Goal: Information Seeking & Learning: Learn about a topic

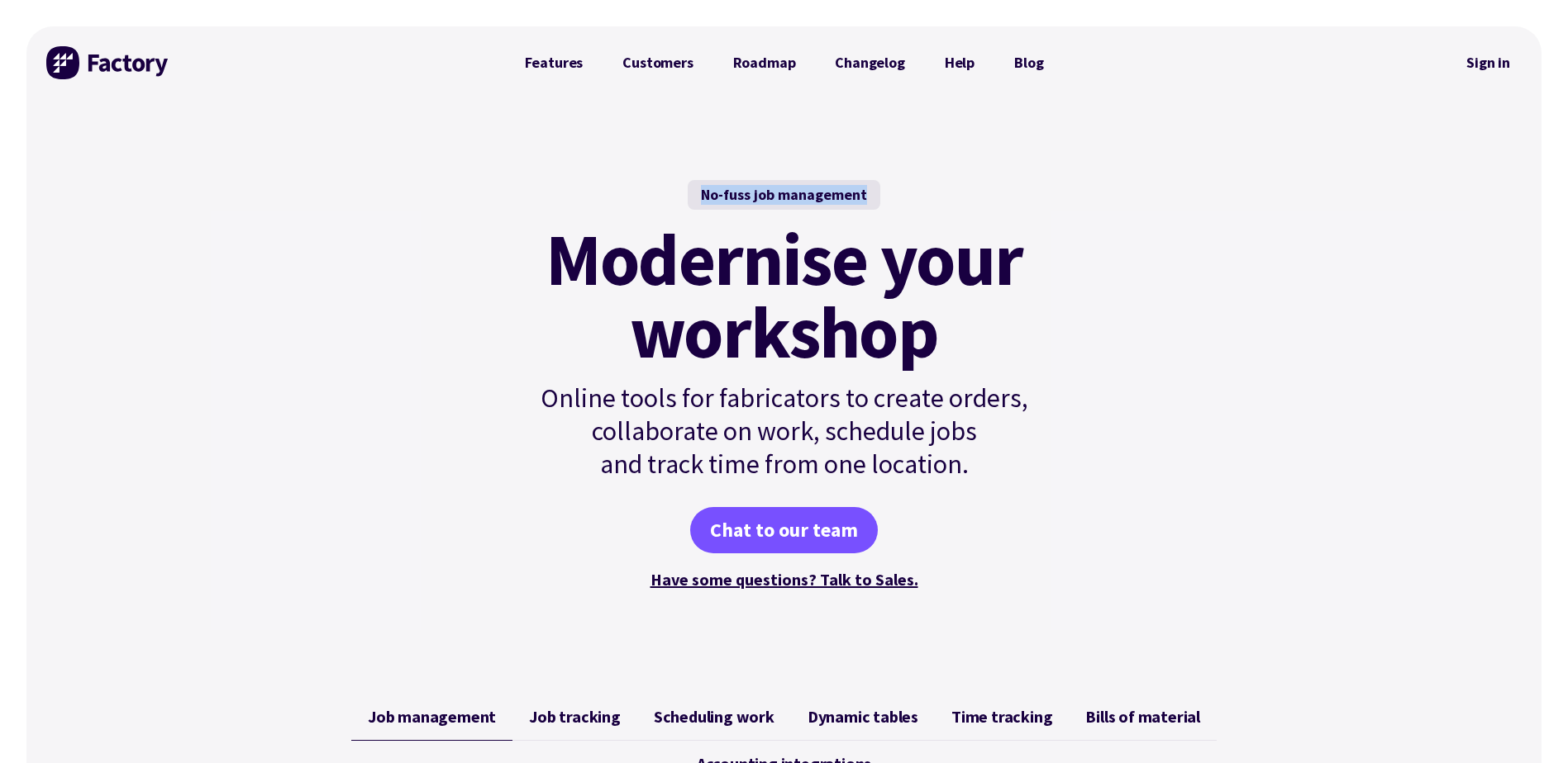
drag, startPoint x: 703, startPoint y: 189, endPoint x: 871, endPoint y: 197, distance: 168.2
click at [871, 197] on div "No-fuss job management" at bounding box center [783, 194] width 193 height 30
drag, startPoint x: 871, startPoint y: 197, endPoint x: 880, endPoint y: 210, distance: 15.8
click at [880, 210] on div "No-fuss job management Modernise your workshop Online tools for fabricators to …" at bounding box center [785, 386] width 559 height 413
drag, startPoint x: 864, startPoint y: 193, endPoint x: 692, endPoint y: 179, distance: 172.6
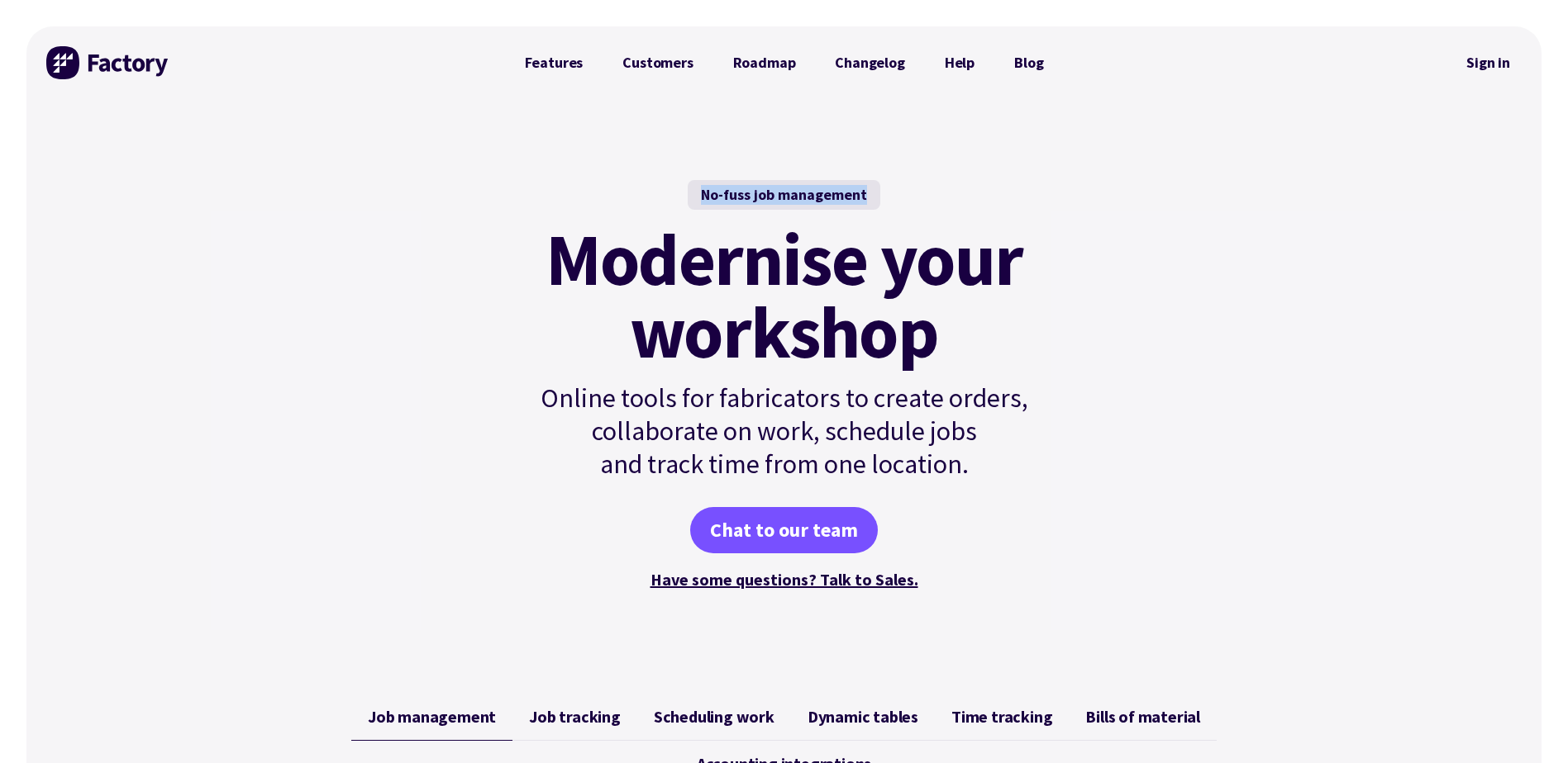
click at [692, 179] on div "No-fuss job management Modernise your workshop Online tools for fabricators to …" at bounding box center [784, 387] width 599 height 575
drag, startPoint x: 692, startPoint y: 179, endPoint x: 738, endPoint y: 187, distance: 46.7
click at [737, 188] on div "No-fuss job management Modernise your workshop Online tools for fabricators to …" at bounding box center [785, 386] width 559 height 413
drag, startPoint x: 738, startPoint y: 187, endPoint x: 673, endPoint y: 196, distance: 65.6
click at [671, 197] on div "No-fuss job management Modernise your workshop Online tools for fabricators to …" at bounding box center [785, 386] width 559 height 413
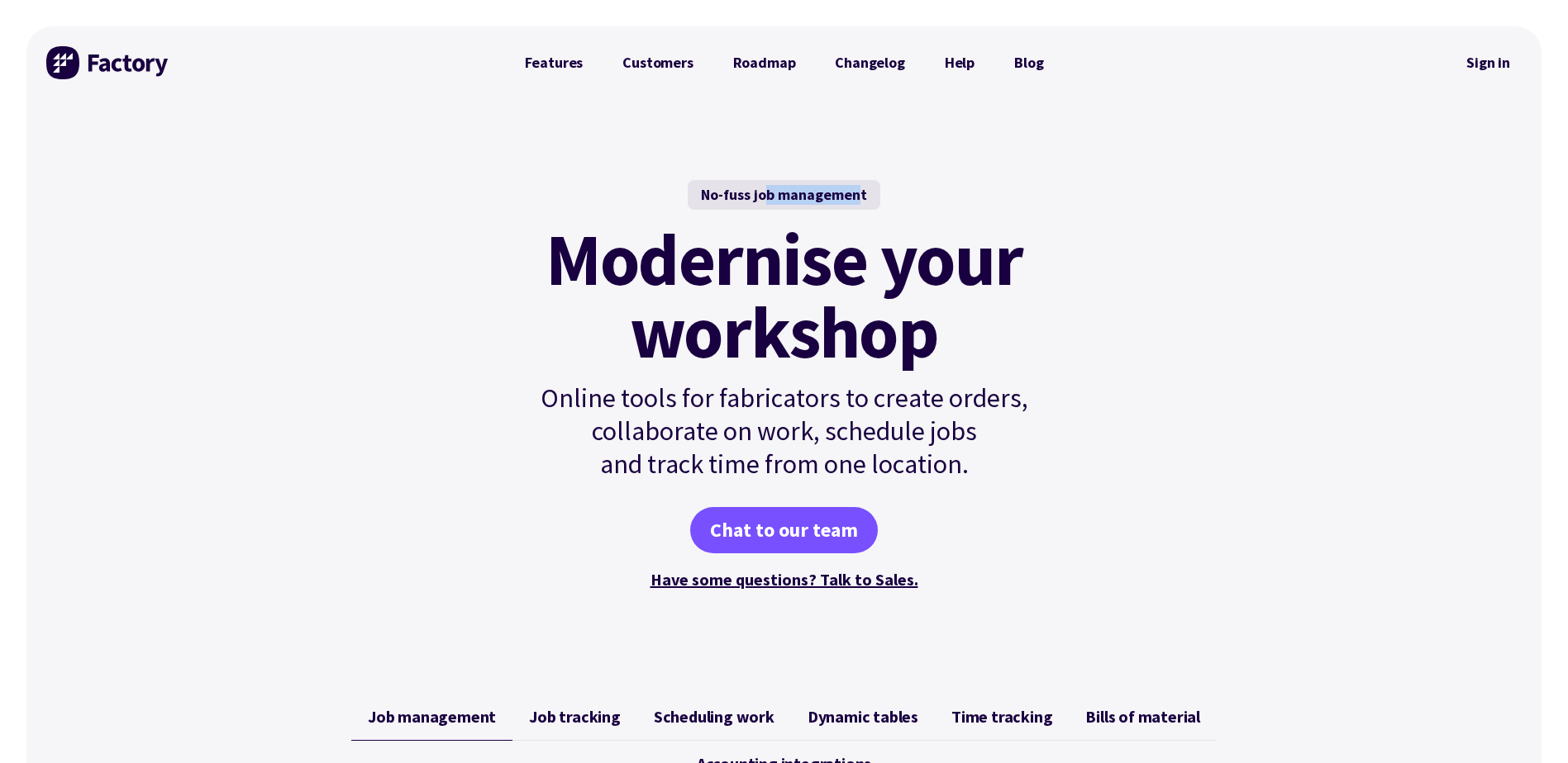
drag, startPoint x: 861, startPoint y: 198, endPoint x: 764, endPoint y: 193, distance: 97.1
click at [764, 193] on div "No-fuss job management" at bounding box center [783, 194] width 193 height 30
drag, startPoint x: 764, startPoint y: 193, endPoint x: 728, endPoint y: 193, distance: 36.0
click at [728, 193] on div "No-fuss job management" at bounding box center [783, 194] width 193 height 30
drag, startPoint x: 703, startPoint y: 193, endPoint x: 870, endPoint y: 186, distance: 167.1
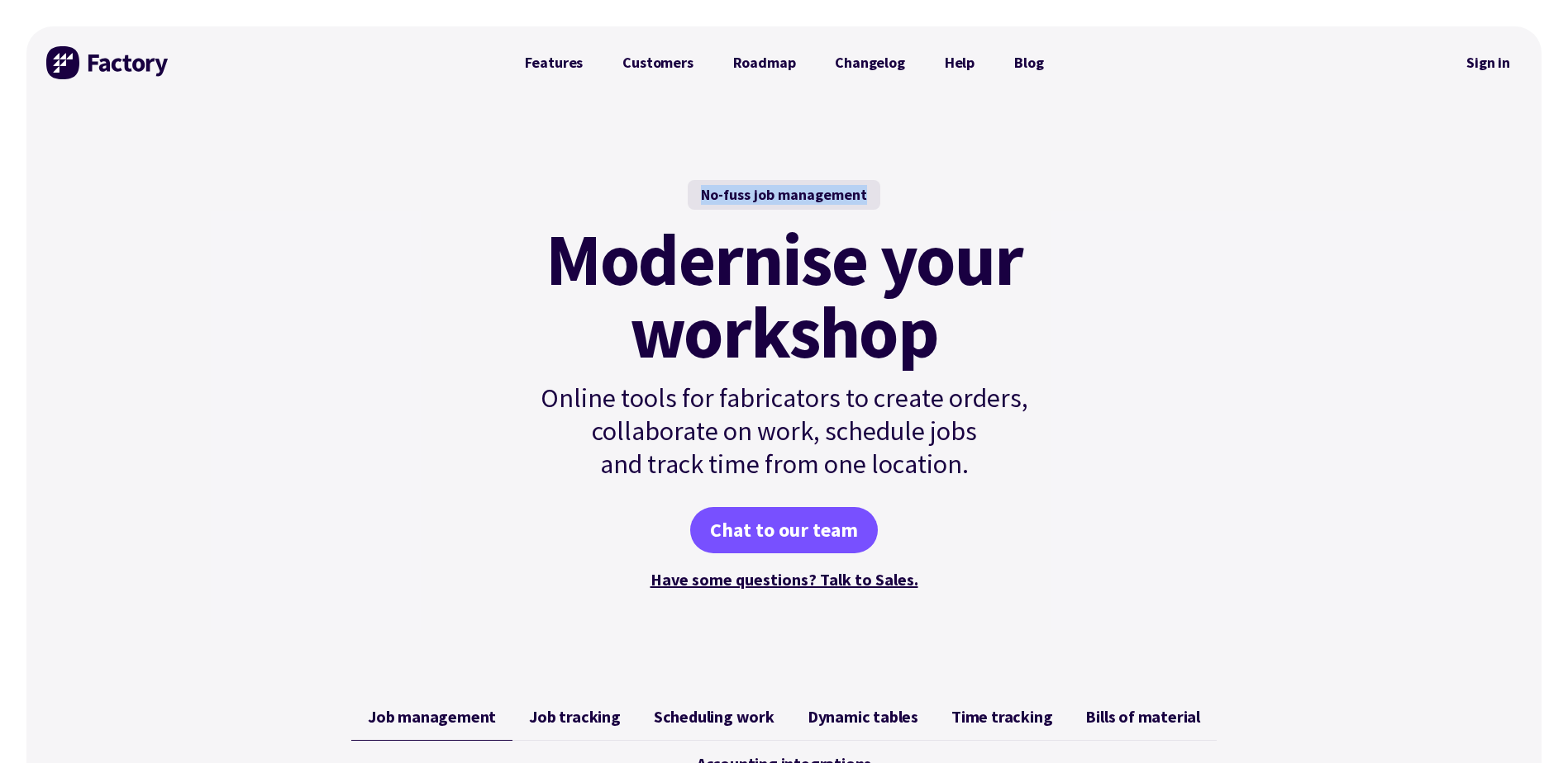
click at [870, 186] on div "No-fuss job management" at bounding box center [783, 194] width 193 height 30
drag, startPoint x: 870, startPoint y: 186, endPoint x: 815, endPoint y: 193, distance: 55.4
click at [815, 193] on div "No-fuss job management" at bounding box center [783, 194] width 193 height 30
drag, startPoint x: 705, startPoint y: 193, endPoint x: 868, endPoint y: 184, distance: 163.2
click at [868, 184] on div "No-fuss job management" at bounding box center [783, 194] width 193 height 30
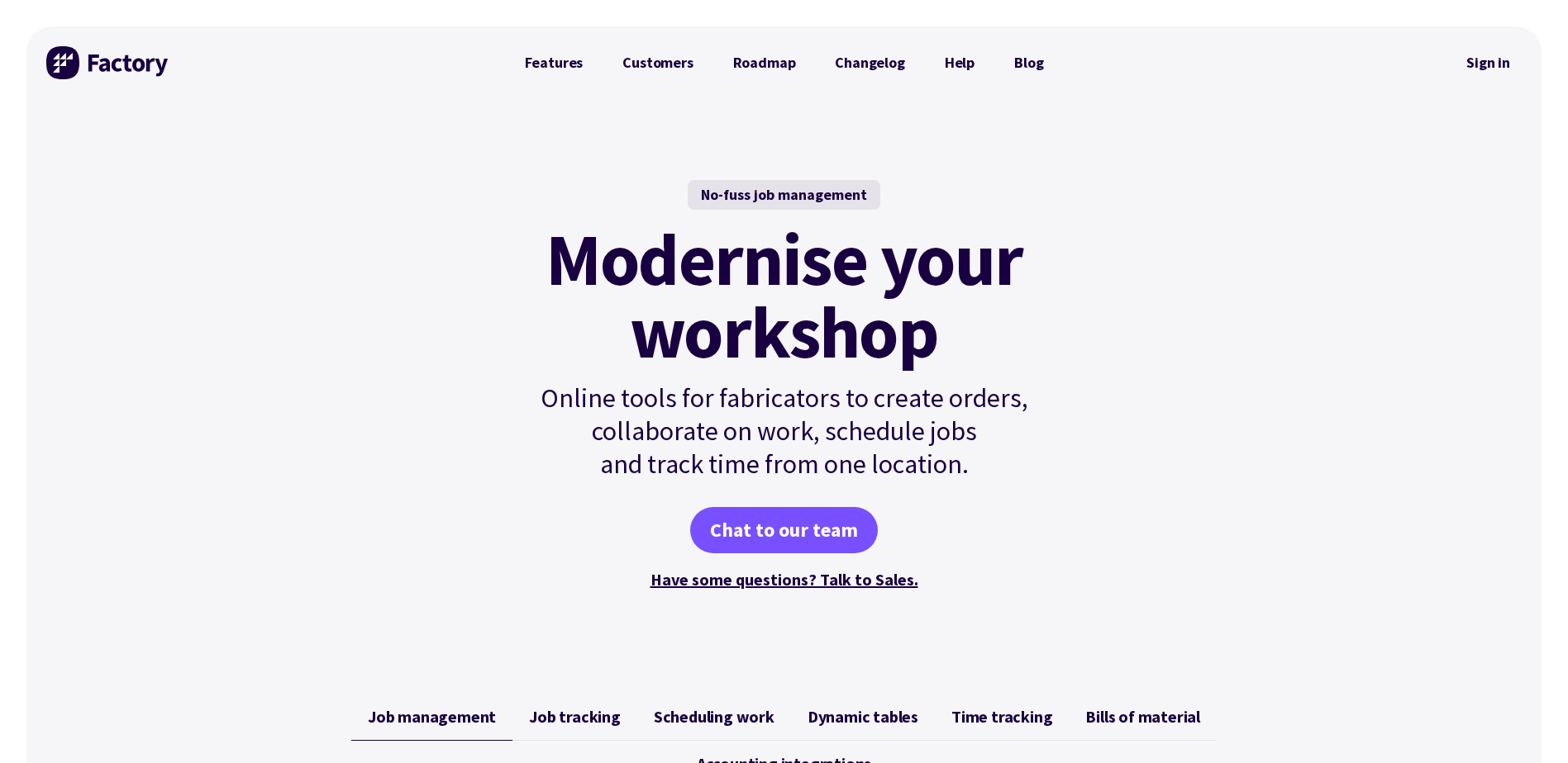
drag, startPoint x: 868, startPoint y: 184, endPoint x: 792, endPoint y: 166, distance: 78.1
click at [793, 167] on div "No-fuss job management Modernise your workshop Online tools for fabricators to …" at bounding box center [784, 387] width 599 height 575
